Goal: Transaction & Acquisition: Purchase product/service

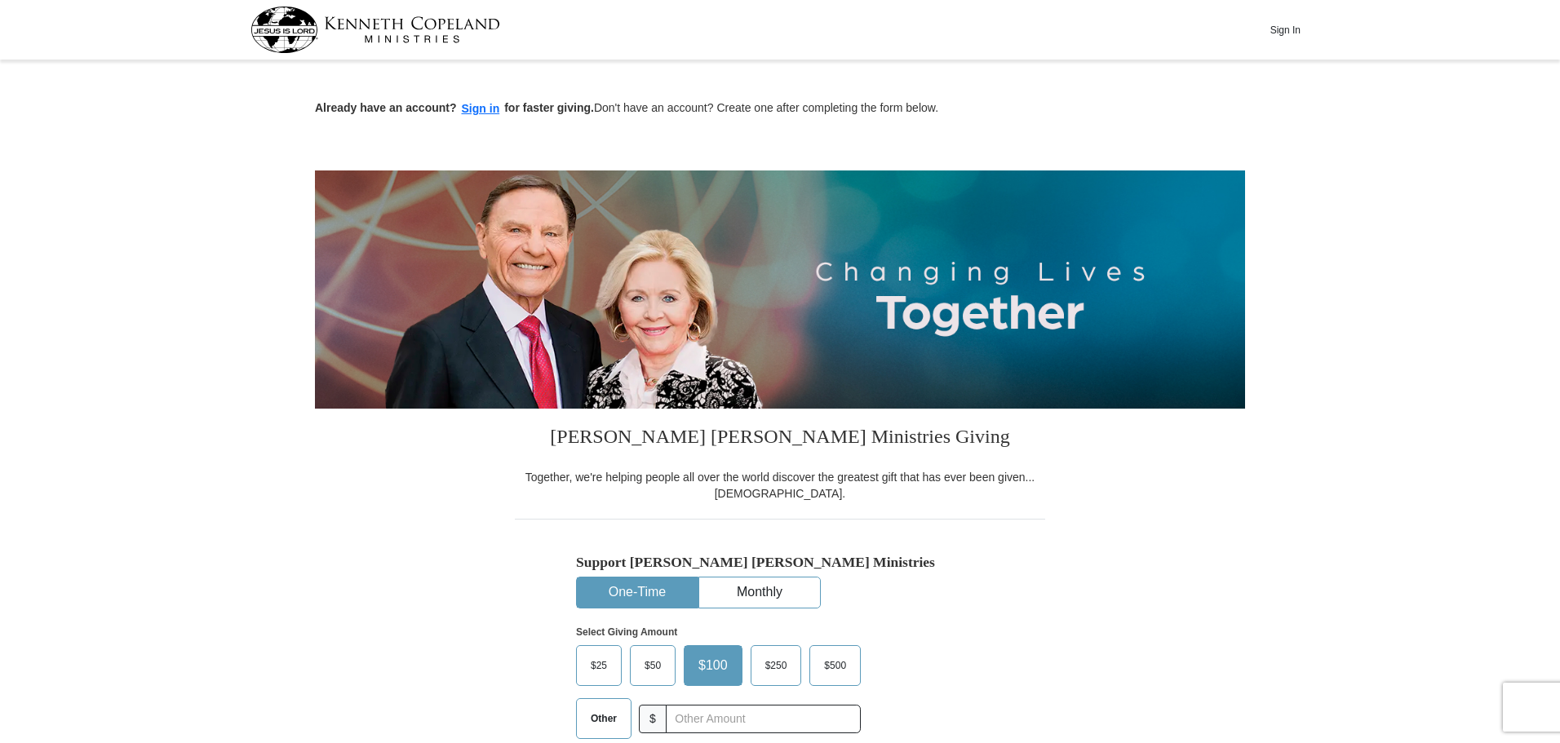
click at [653, 671] on span "$50" at bounding box center [652, 665] width 33 height 24
click at [0, 0] on input "$50" at bounding box center [0, 0] width 0 height 0
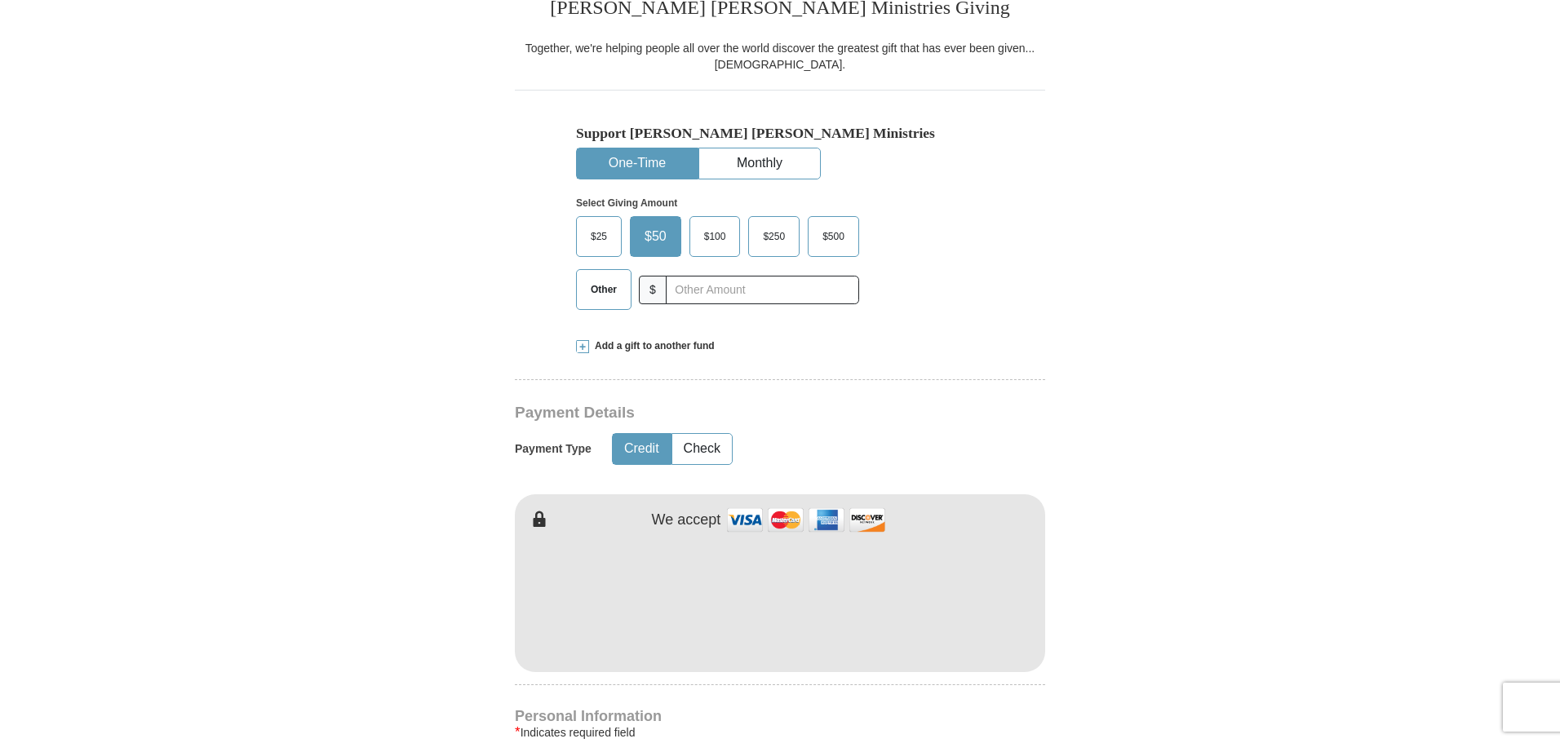
scroll to position [428, 0]
type input "[PERSON_NAME]"
click at [1114, 676] on form "Already have an account? Sign in for faster giving. Don't have an account? Crea…" at bounding box center [780, 637] width 930 height 2001
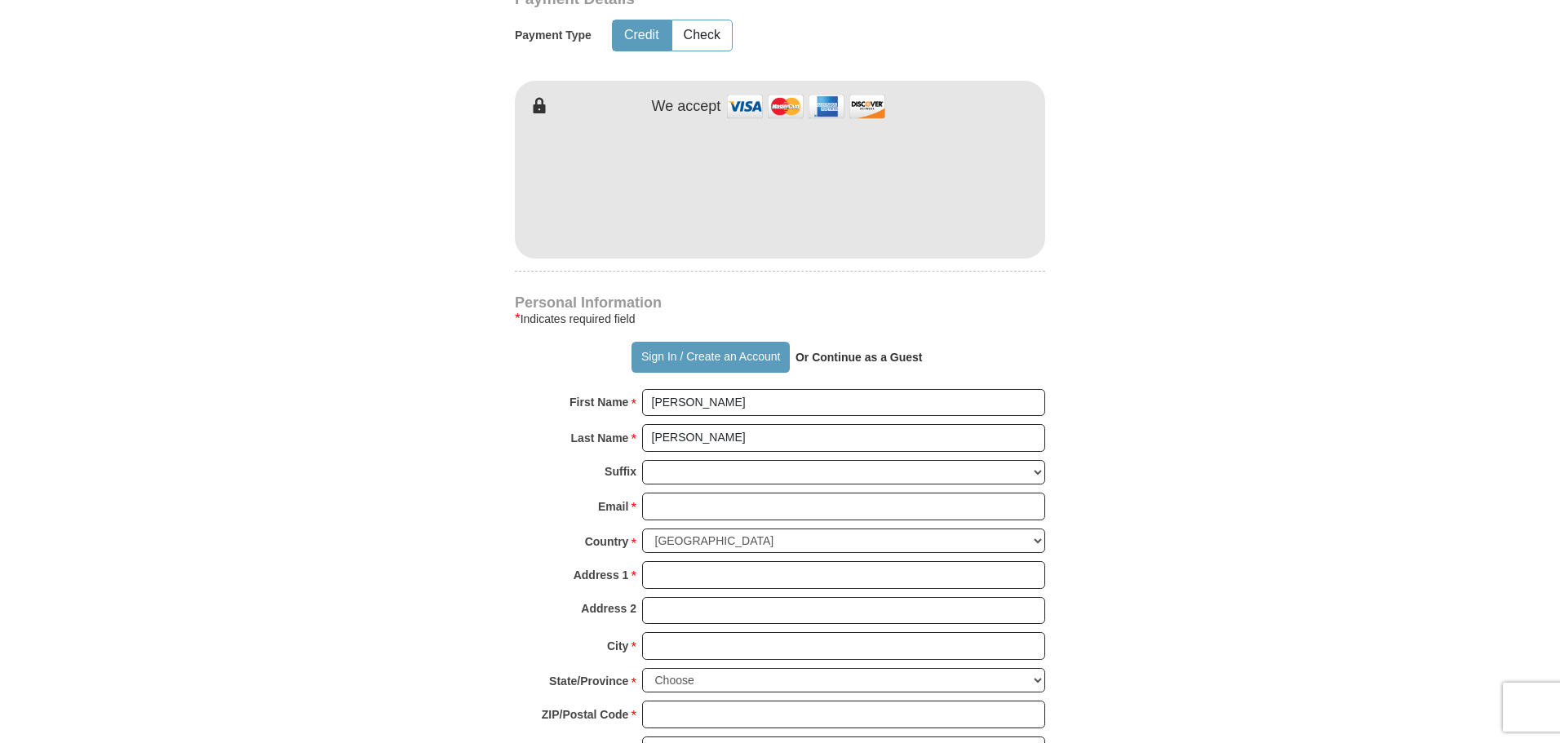
scroll to position [845, 0]
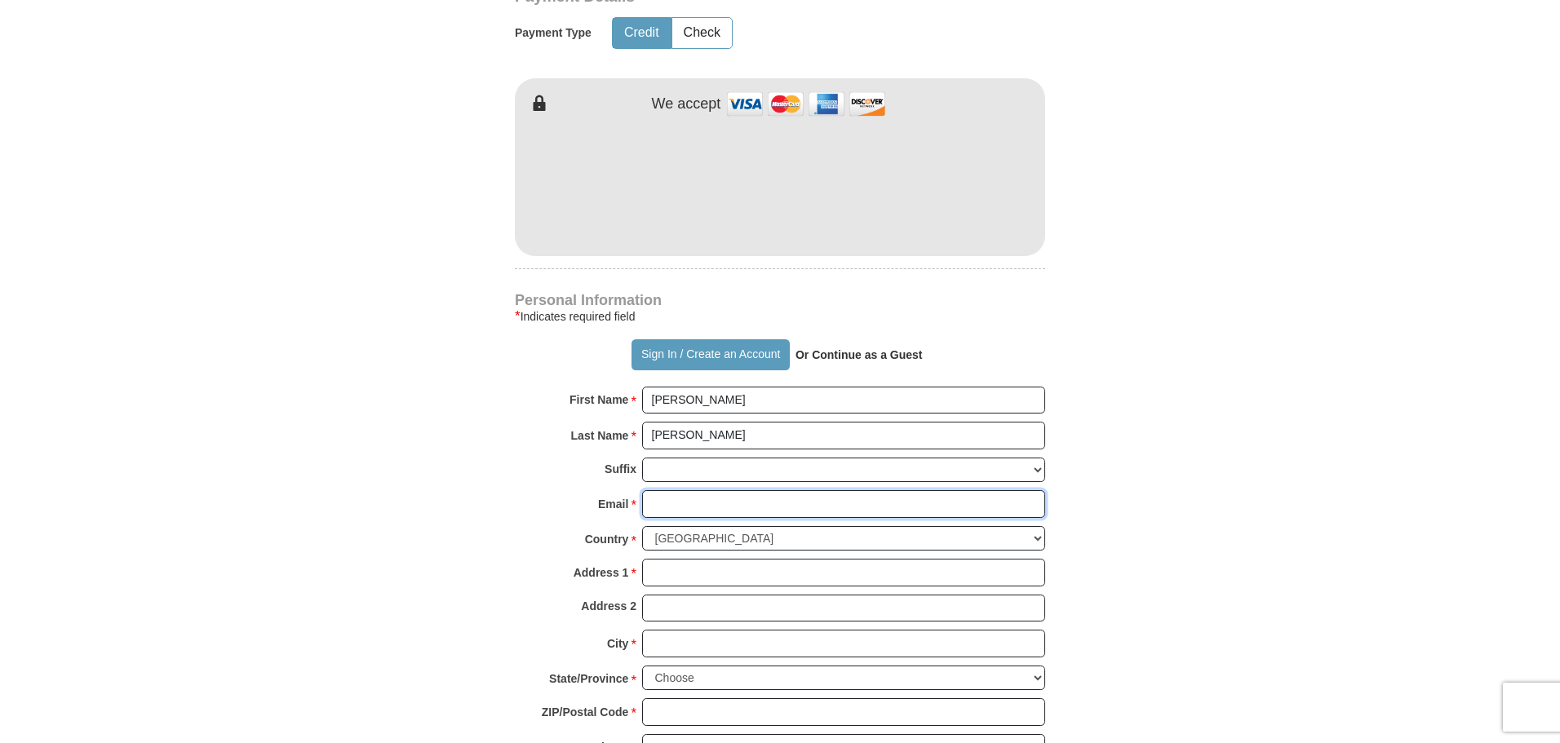
click at [674, 506] on input "Email *" at bounding box center [843, 504] width 403 height 28
click at [709, 506] on input "Email *" at bounding box center [843, 504] width 403 height 28
type input "[EMAIL_ADDRESS][DOMAIN_NAME]"
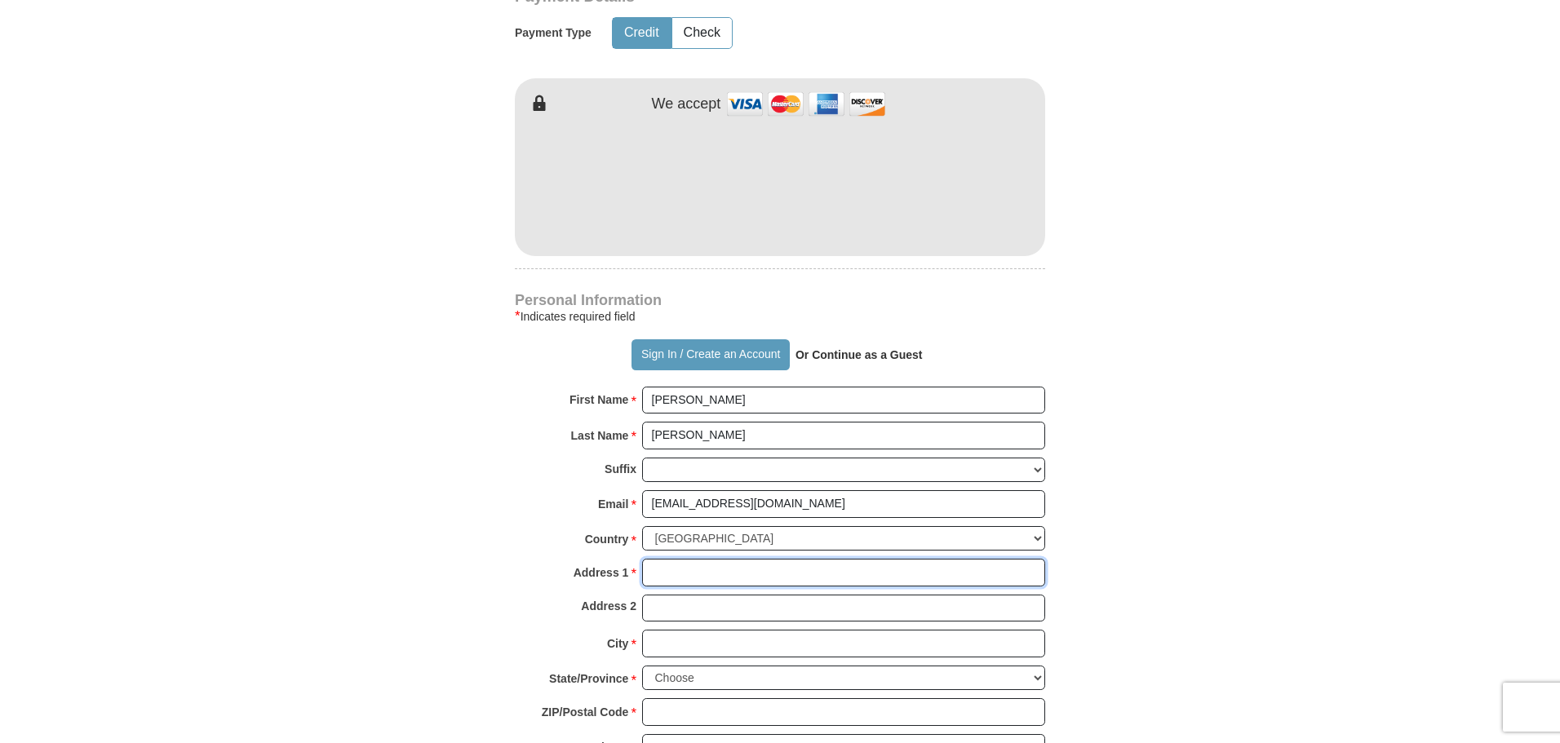
click at [676, 574] on input "Address 1 *" at bounding box center [843, 573] width 403 height 28
type input "[STREET_ADDRESS]"
click at [1126, 653] on form "Already have an account? Sign in for faster giving. Don't have an account? Crea…" at bounding box center [780, 220] width 930 height 2001
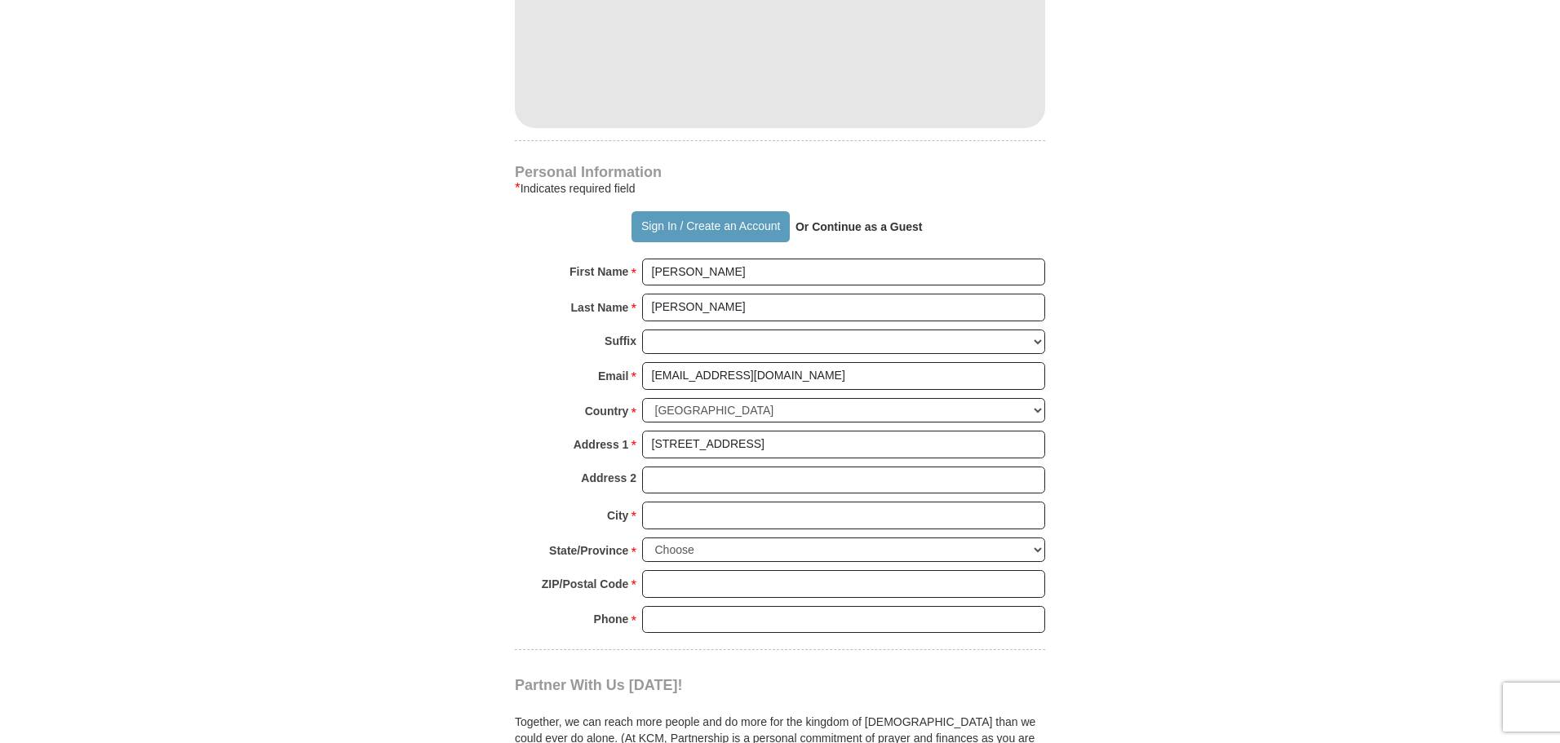
scroll to position [972, 0]
click at [691, 514] on input "City *" at bounding box center [843, 517] width 403 height 28
type input "[PERSON_NAME]"
click at [1036, 554] on select "Choose [US_STATE] [US_STATE] [US_STATE] [US_STATE] [US_STATE] Armed Forces Amer…" at bounding box center [843, 550] width 403 height 25
select select "NC"
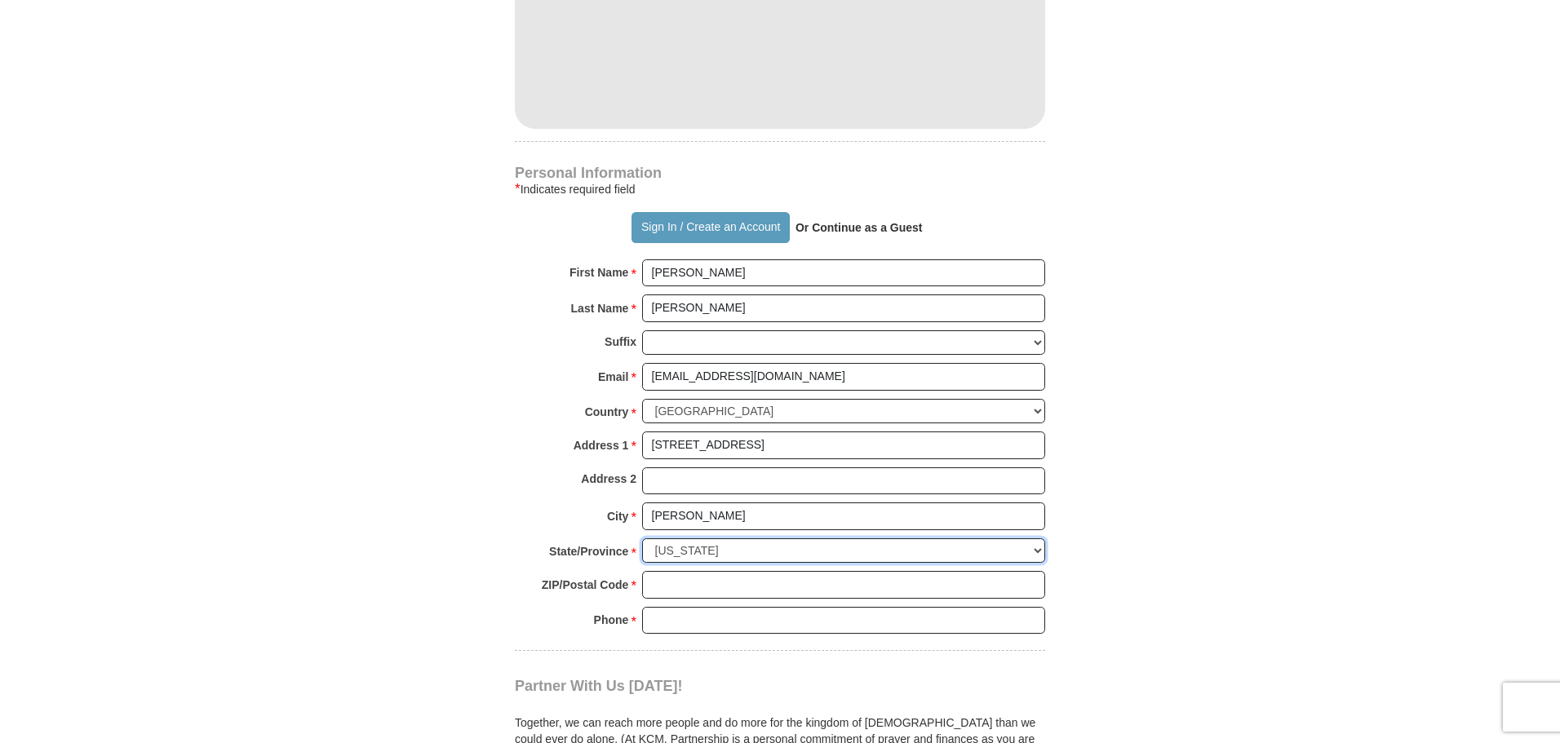
click at [642, 538] on select "Choose [US_STATE] [US_STATE] [US_STATE] [US_STATE] [US_STATE] Armed Forces Amer…" at bounding box center [843, 550] width 403 height 25
click at [682, 588] on input "ZIP/Postal Code *" at bounding box center [843, 585] width 403 height 28
type input "28906"
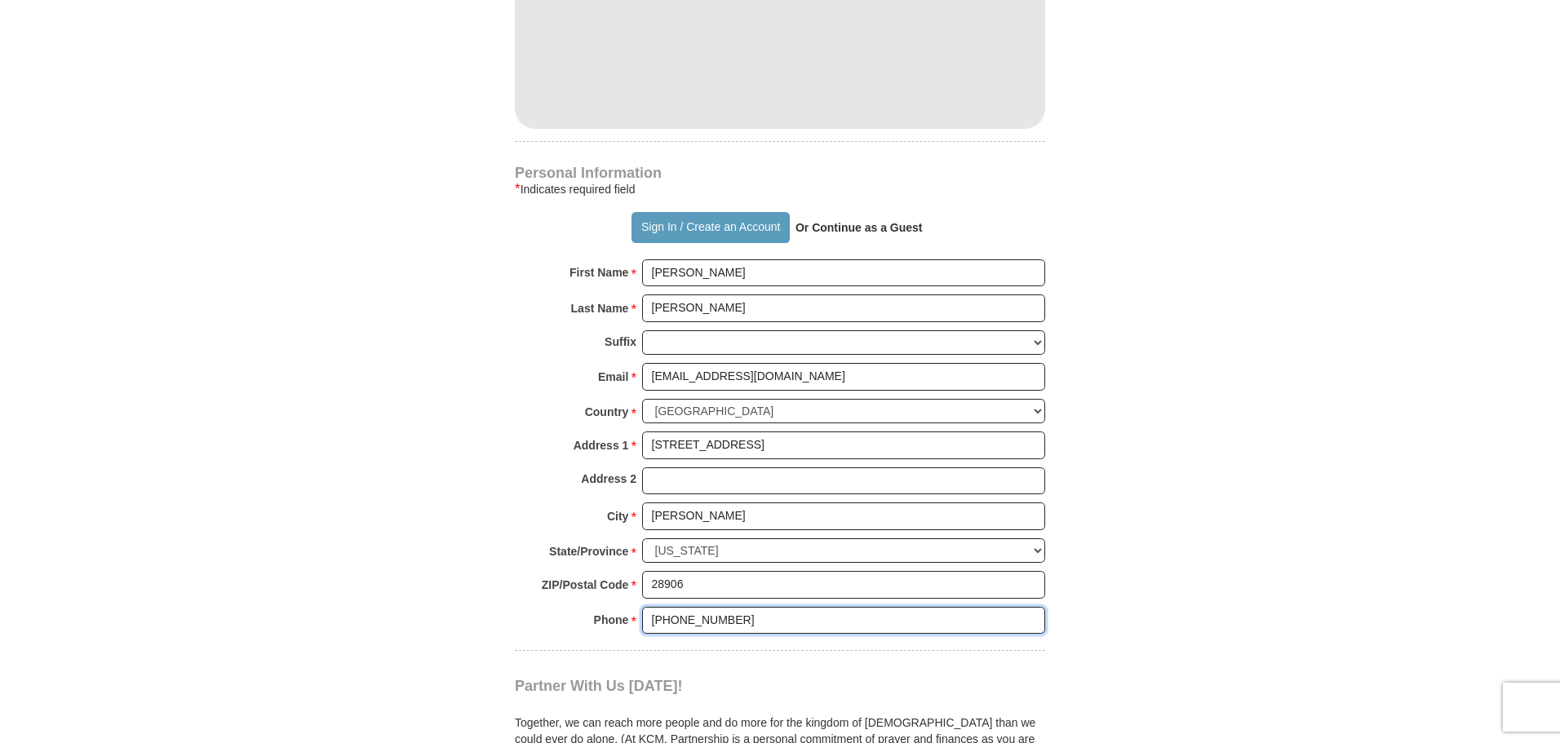
type input "[PHONE_NUMBER]"
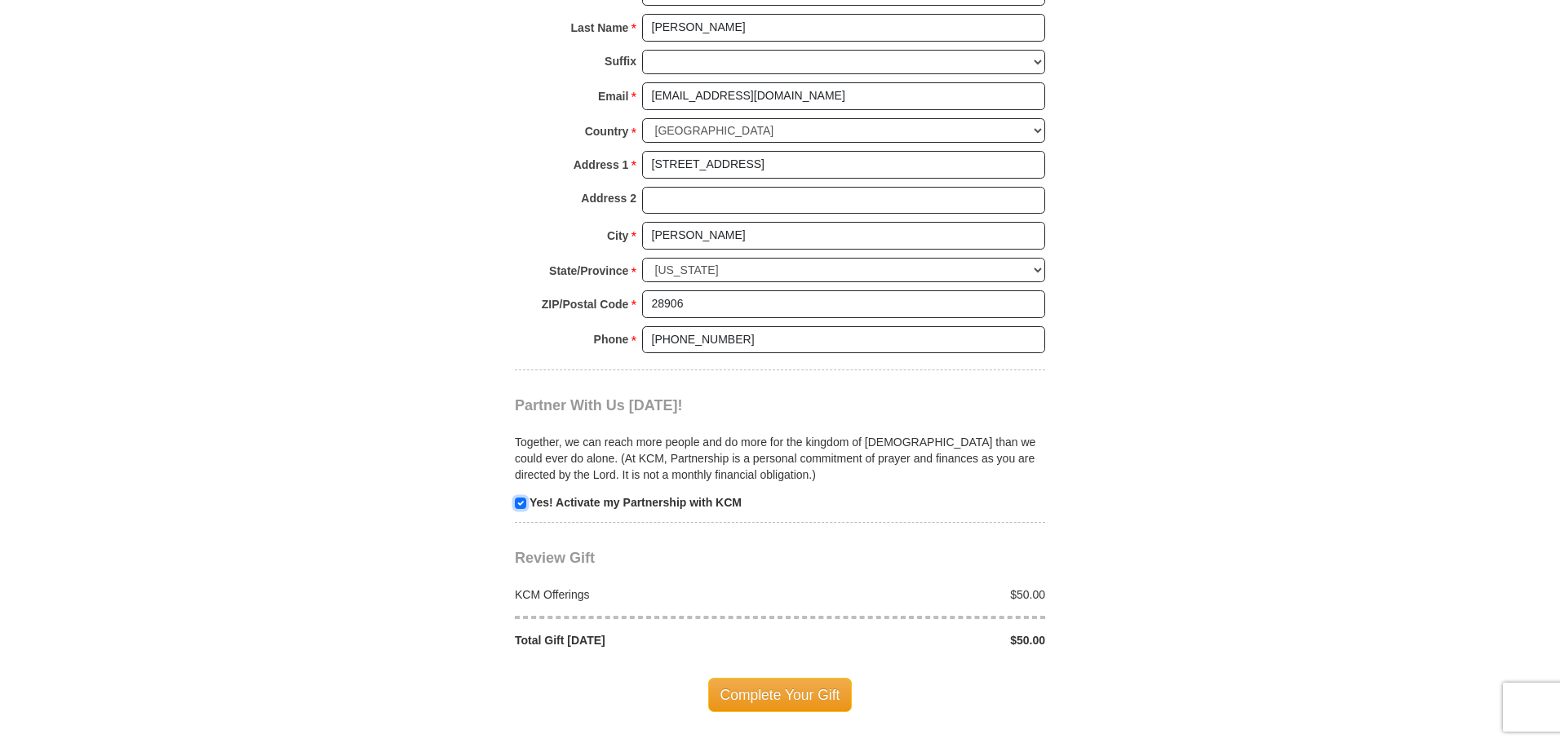
scroll to position [1254, 0]
click at [807, 693] on span "Complete Your Gift" at bounding box center [780, 694] width 144 height 34
